Goal: Navigation & Orientation: Find specific page/section

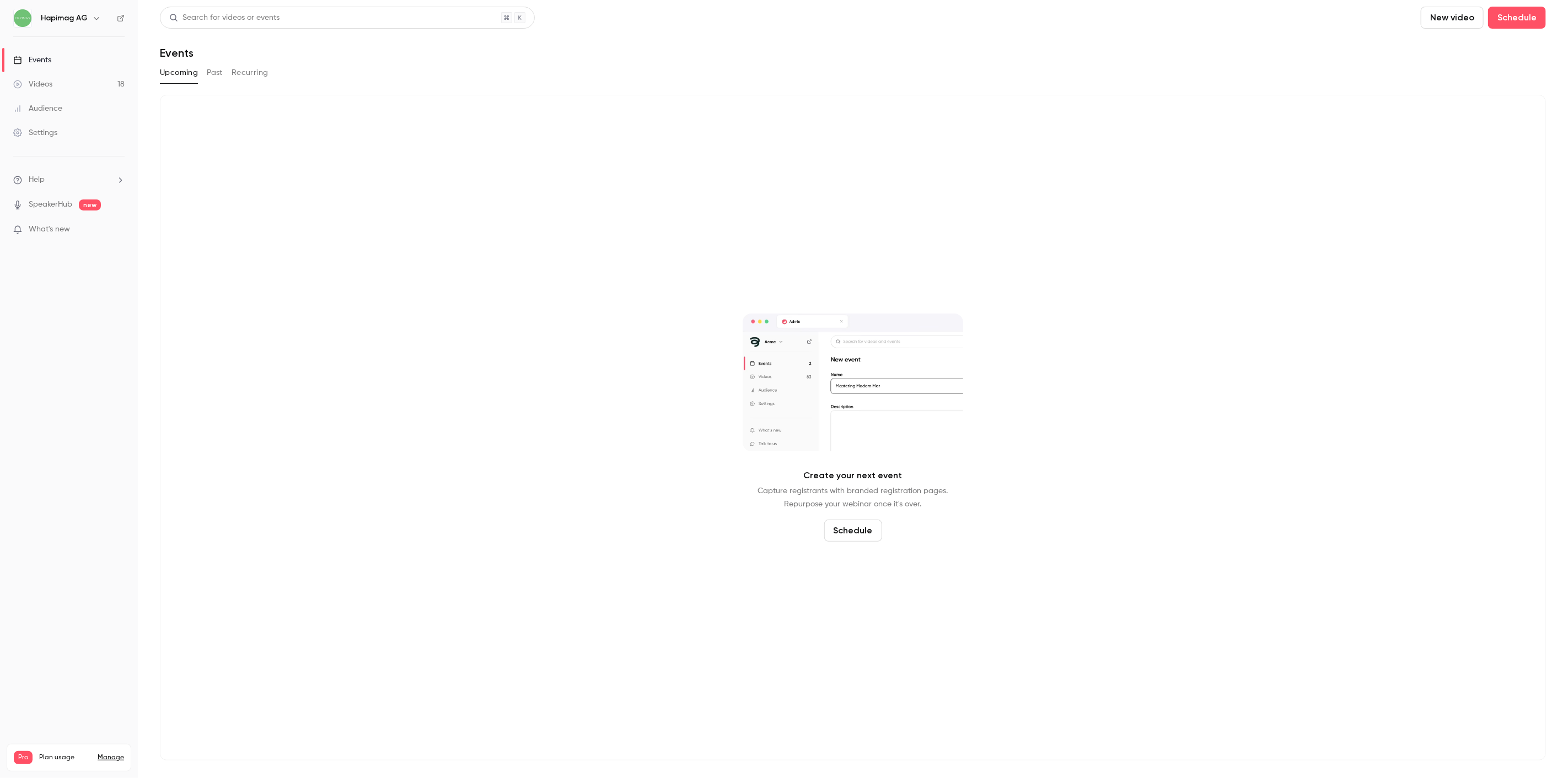
click at [63, 197] on ul "Help SpeakerHub new What's new" at bounding box center [68, 205] width 138 height 99
click at [61, 134] on link "Settings" at bounding box center [68, 132] width 138 height 24
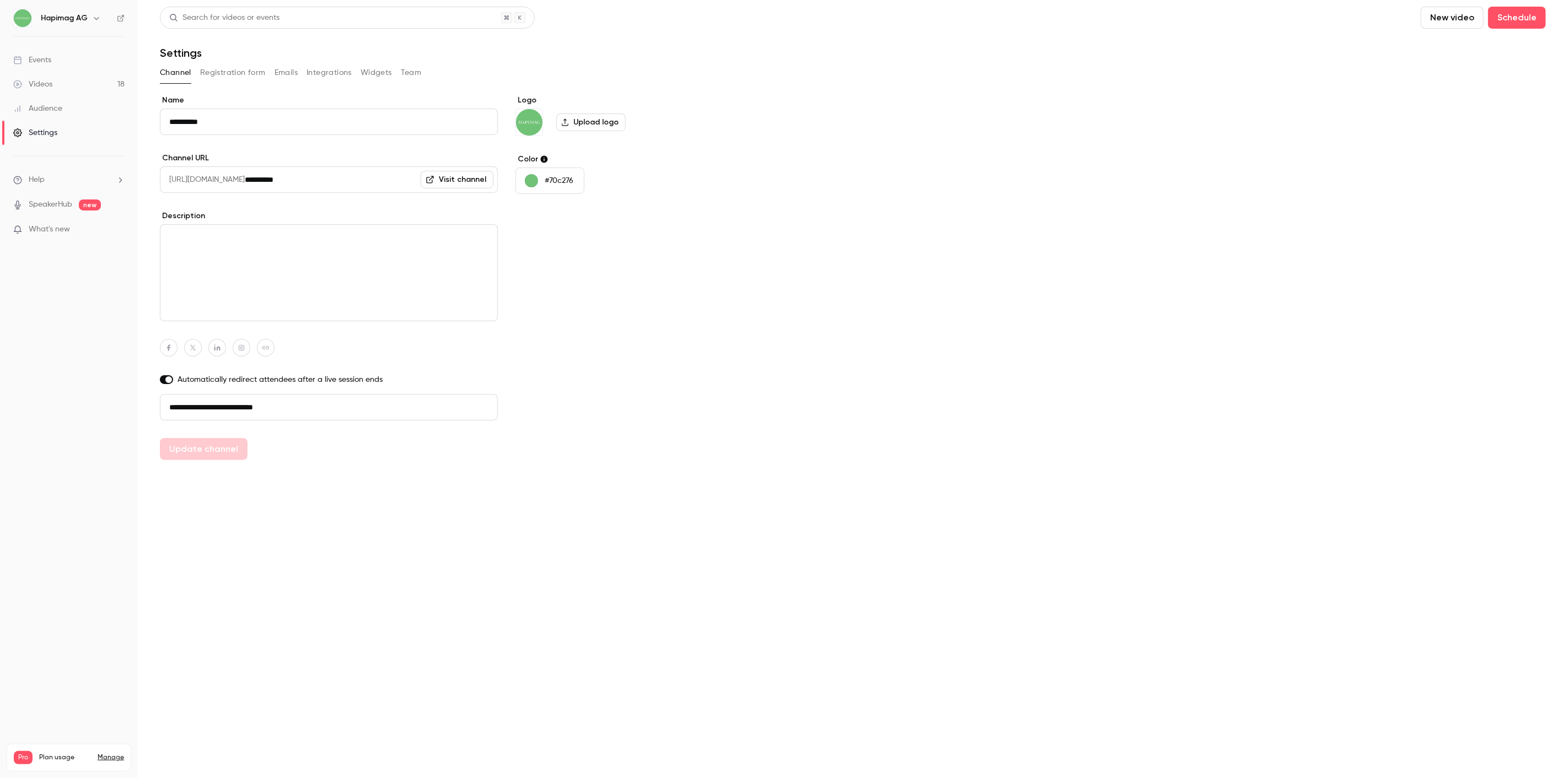
click at [403, 76] on button "Team" at bounding box center [411, 73] width 21 height 18
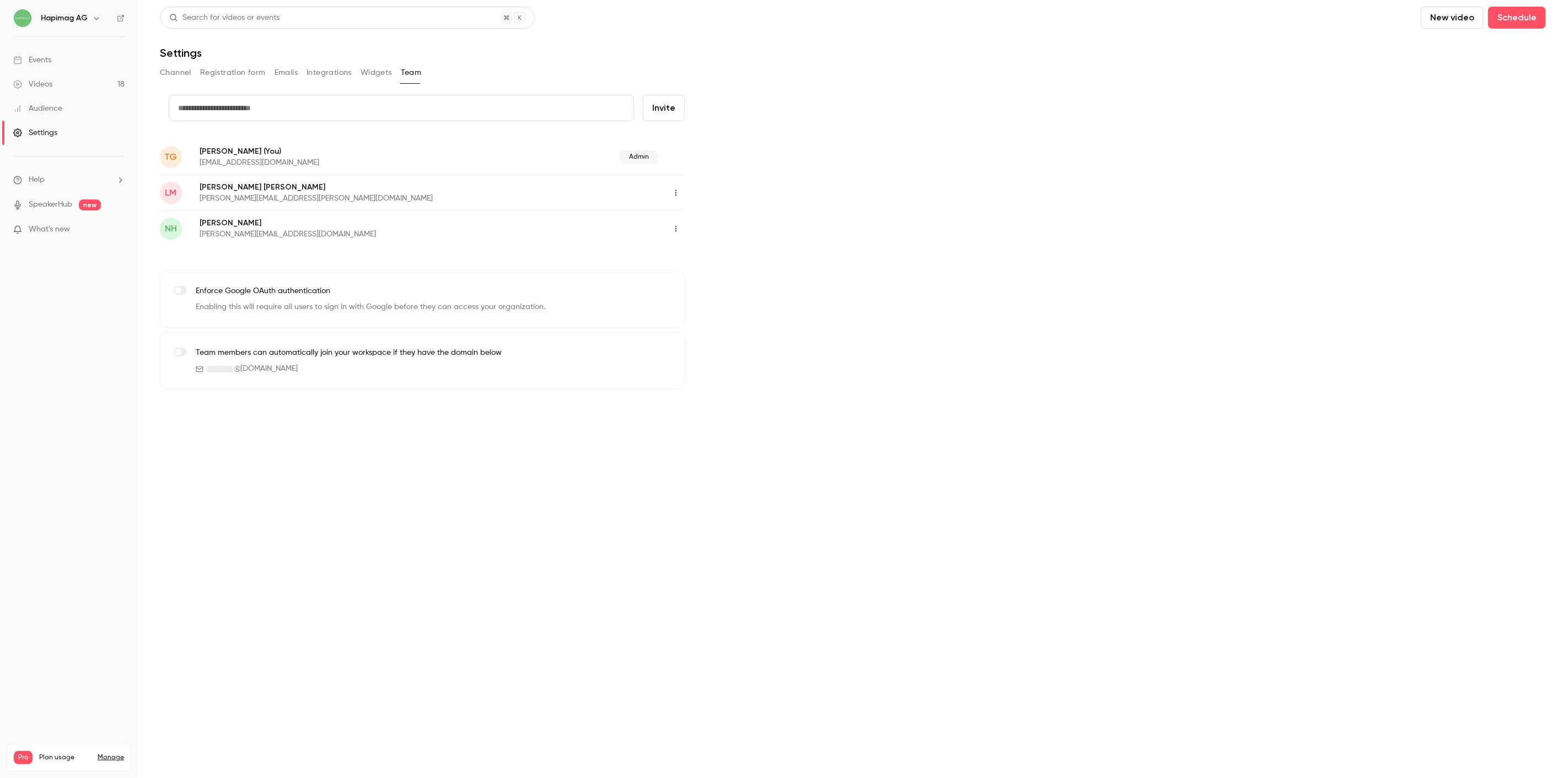
click at [674, 192] on icon "button" at bounding box center [676, 193] width 9 height 8
click at [986, 327] on div at bounding box center [784, 389] width 1568 height 778
click at [40, 224] on span "What's new" at bounding box center [50, 229] width 41 height 11
click at [1270, 172] on div at bounding box center [784, 389] width 1568 height 778
click at [38, 65] on div "Events" at bounding box center [32, 60] width 38 height 11
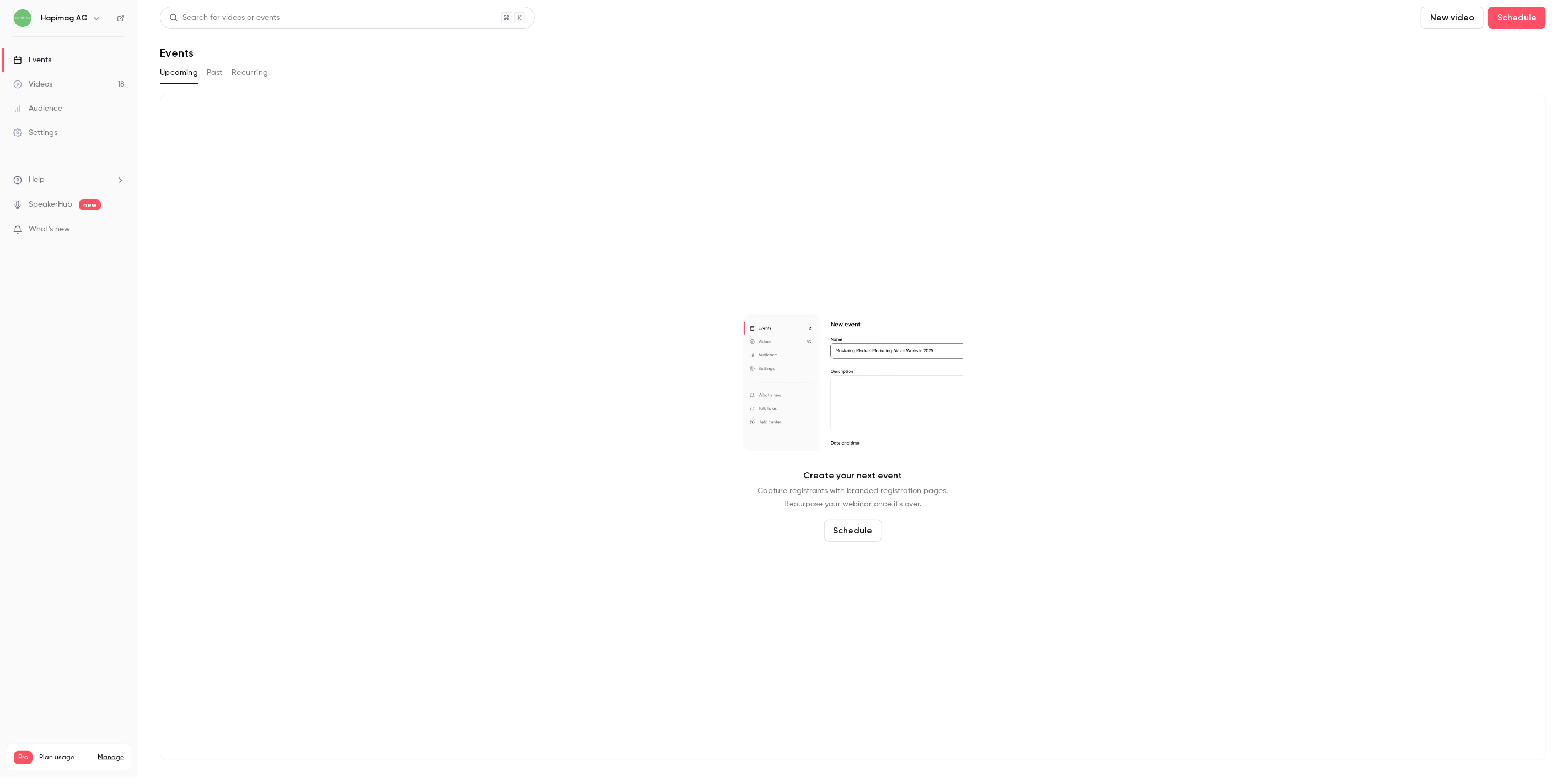
click at [61, 75] on link "Videos 18" at bounding box center [68, 84] width 138 height 24
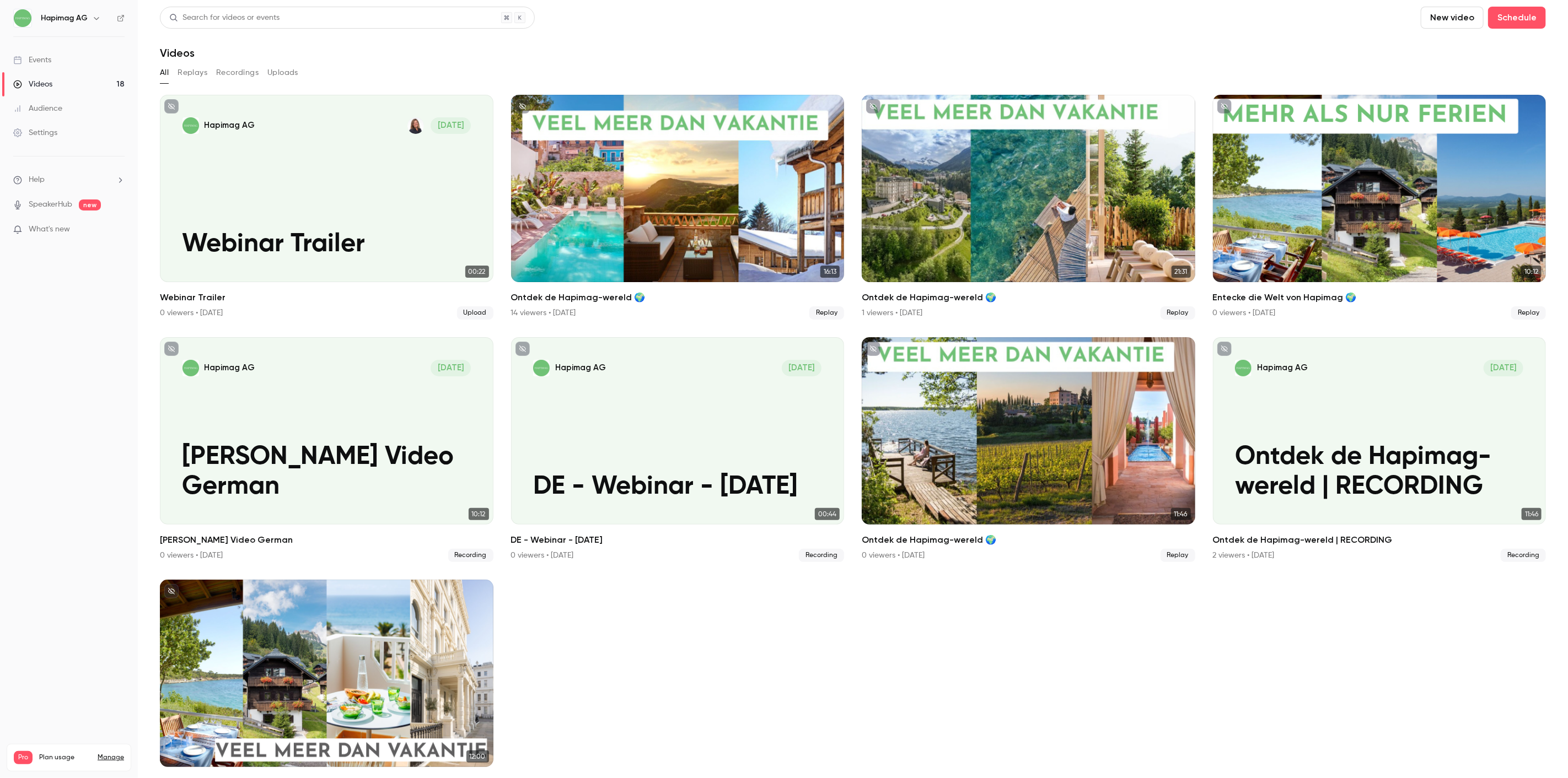
click at [202, 73] on button "Replays" at bounding box center [192, 73] width 30 height 18
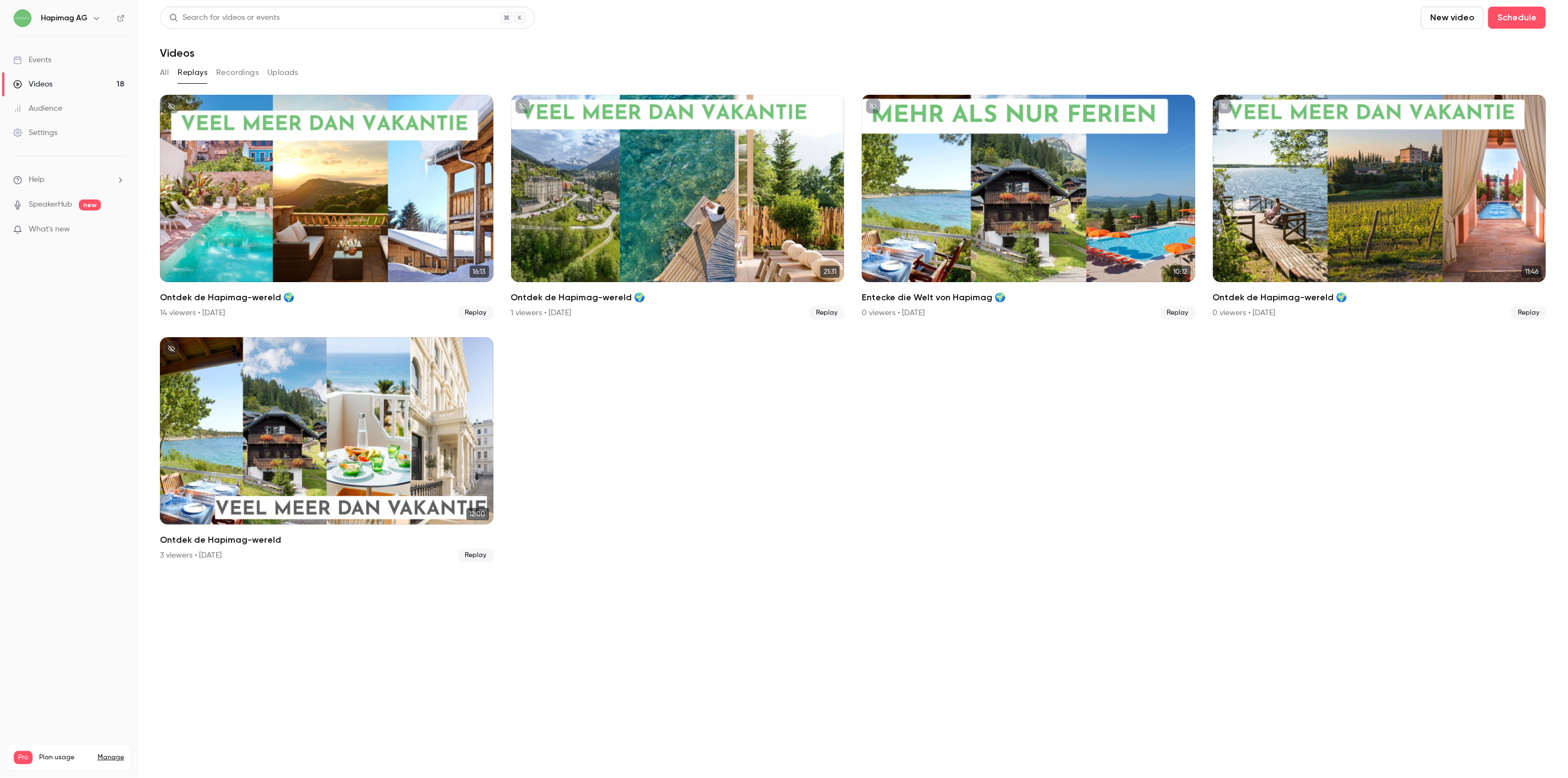
click at [245, 73] on button "Recordings" at bounding box center [237, 73] width 43 height 18
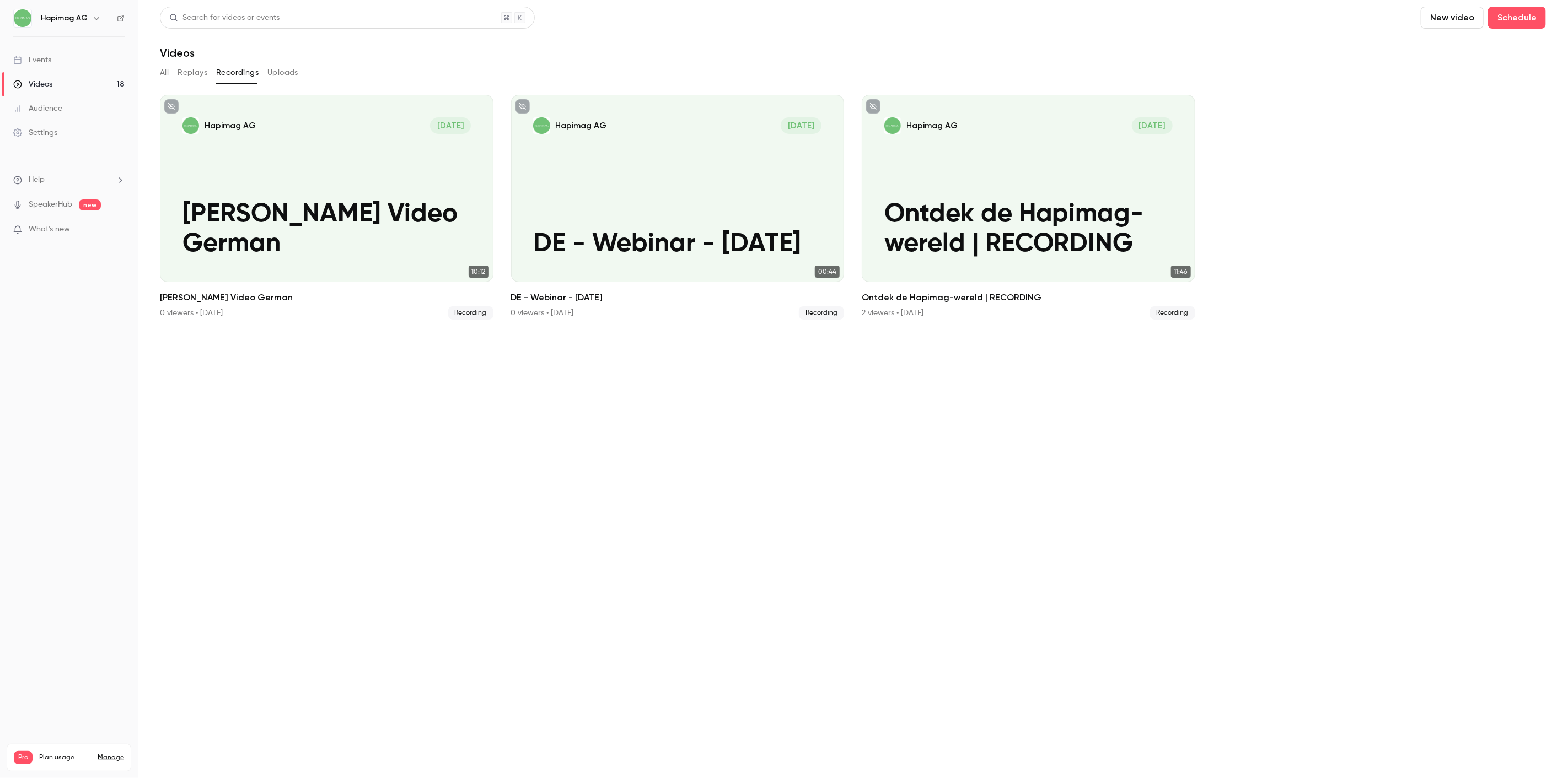
click at [286, 72] on button "Uploads" at bounding box center [283, 73] width 31 height 18
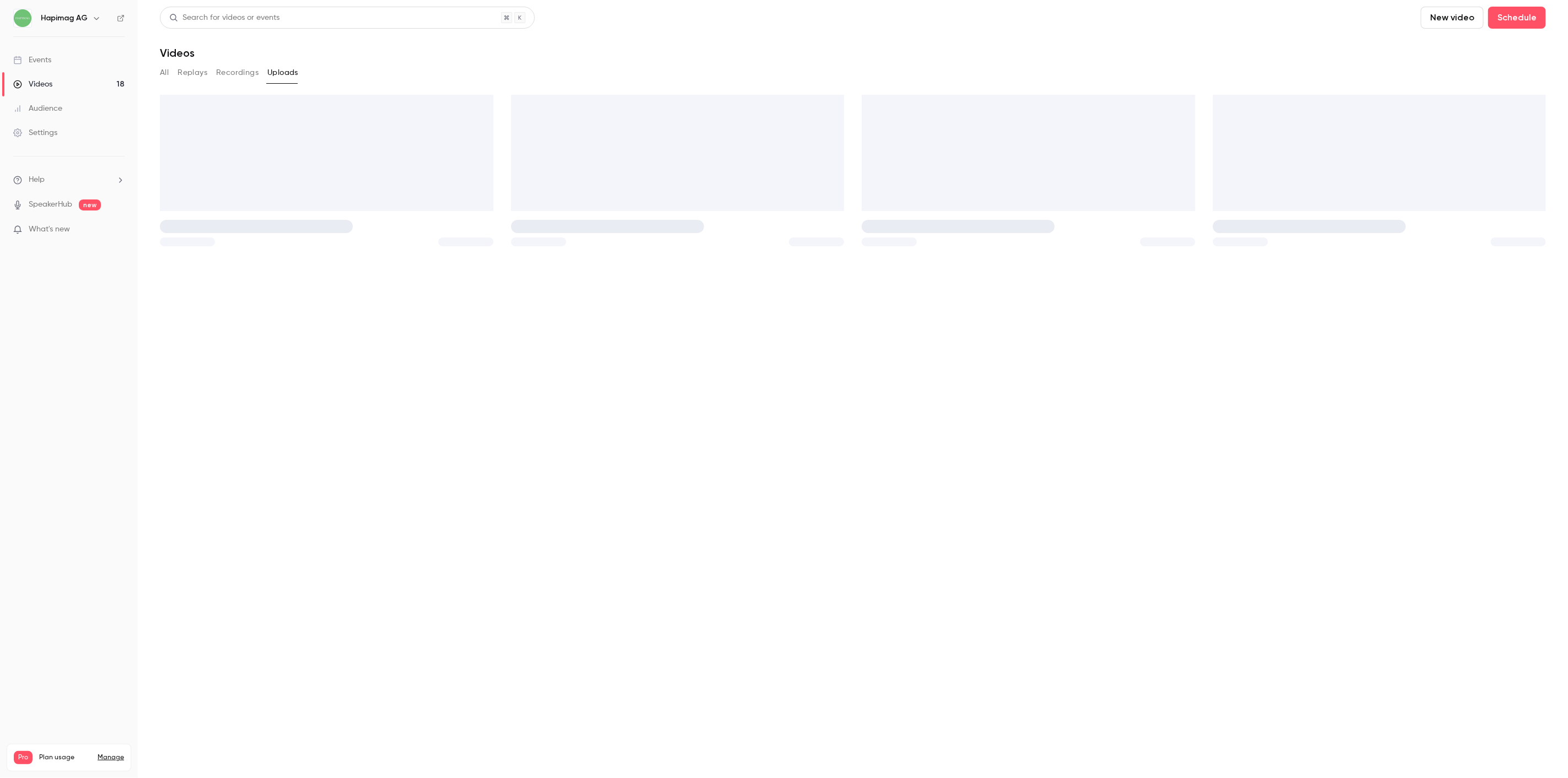
click at [158, 80] on main "Search for videos or events New video Schedule Videos All Replays Recordings Up…" at bounding box center [852, 389] width 1430 height 778
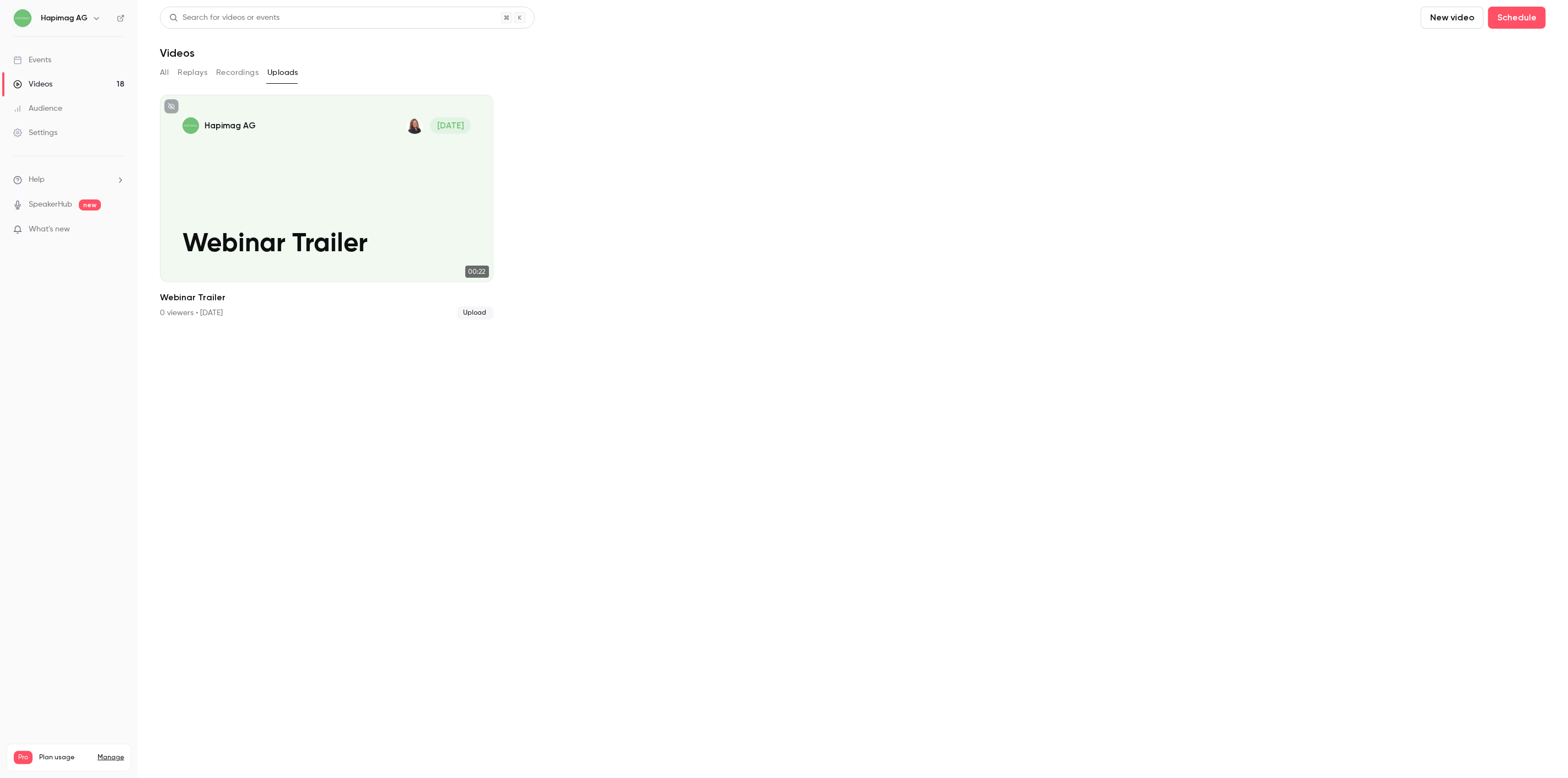
click at [164, 74] on button "All" at bounding box center [165, 73] width 9 height 18
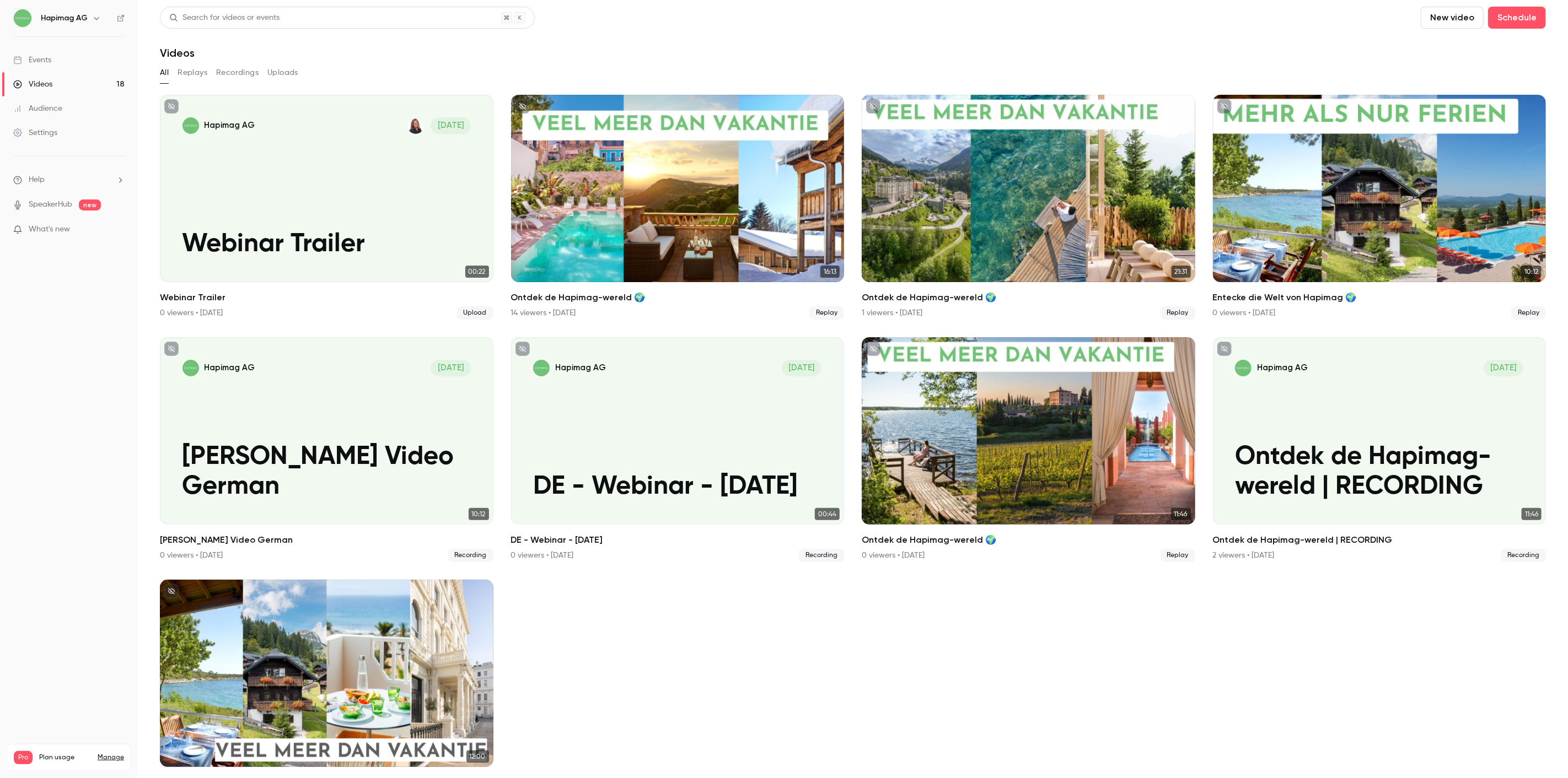
click at [37, 66] on link "Events" at bounding box center [68, 60] width 138 height 24
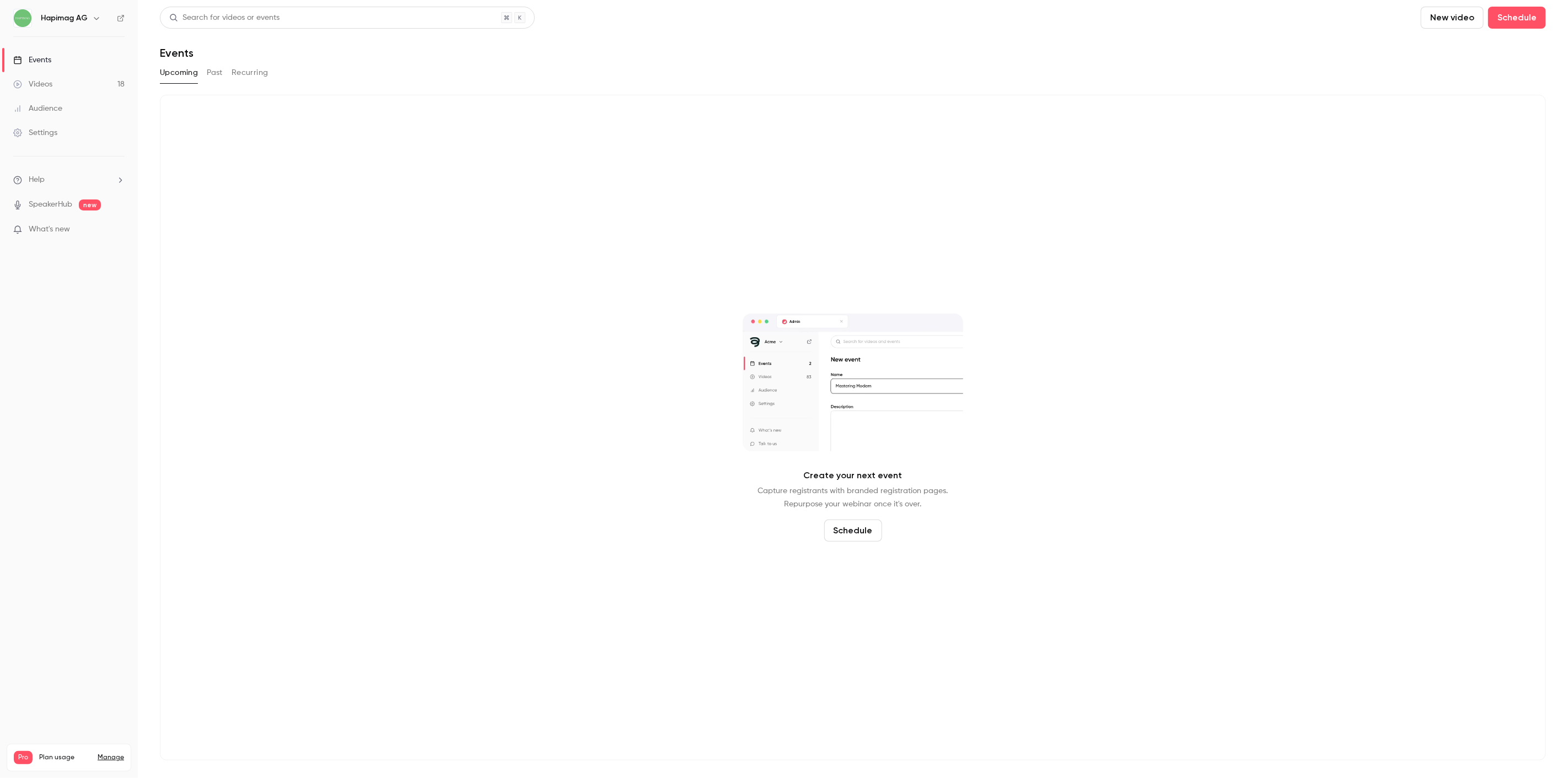
drag, startPoint x: 552, startPoint y: 493, endPoint x: 186, endPoint y: 607, distance: 383.3
click at [551, 493] on div "Create your next event Capture registrants with branded registration pages. Rep…" at bounding box center [853, 428] width 1386 height 666
click at [40, 67] on link "Events" at bounding box center [68, 60] width 138 height 24
click at [65, 83] on link "Videos 18" at bounding box center [68, 84] width 138 height 24
